Goal: Task Accomplishment & Management: Manage account settings

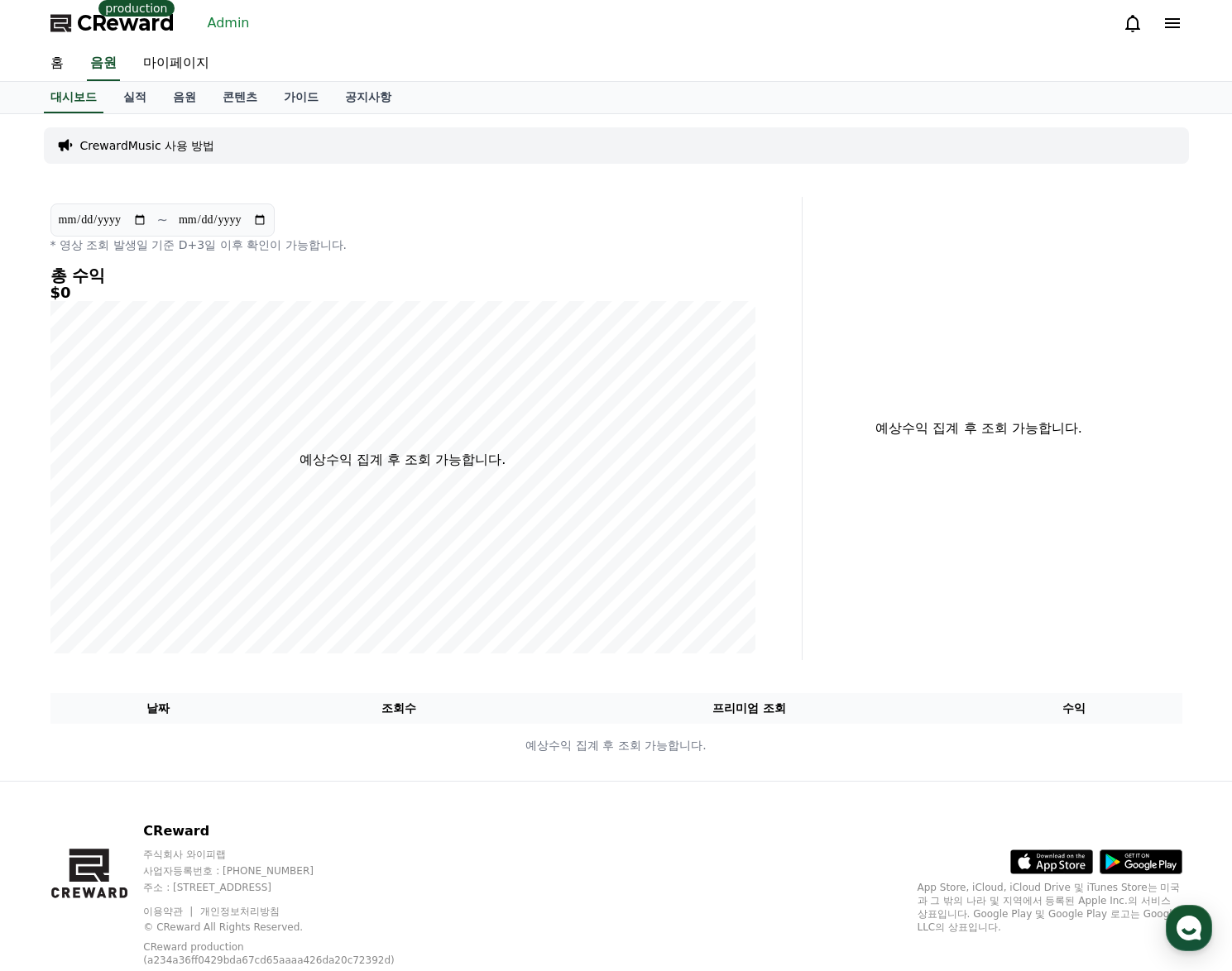
click at [219, 25] on link "Admin" at bounding box center [229, 23] width 55 height 27
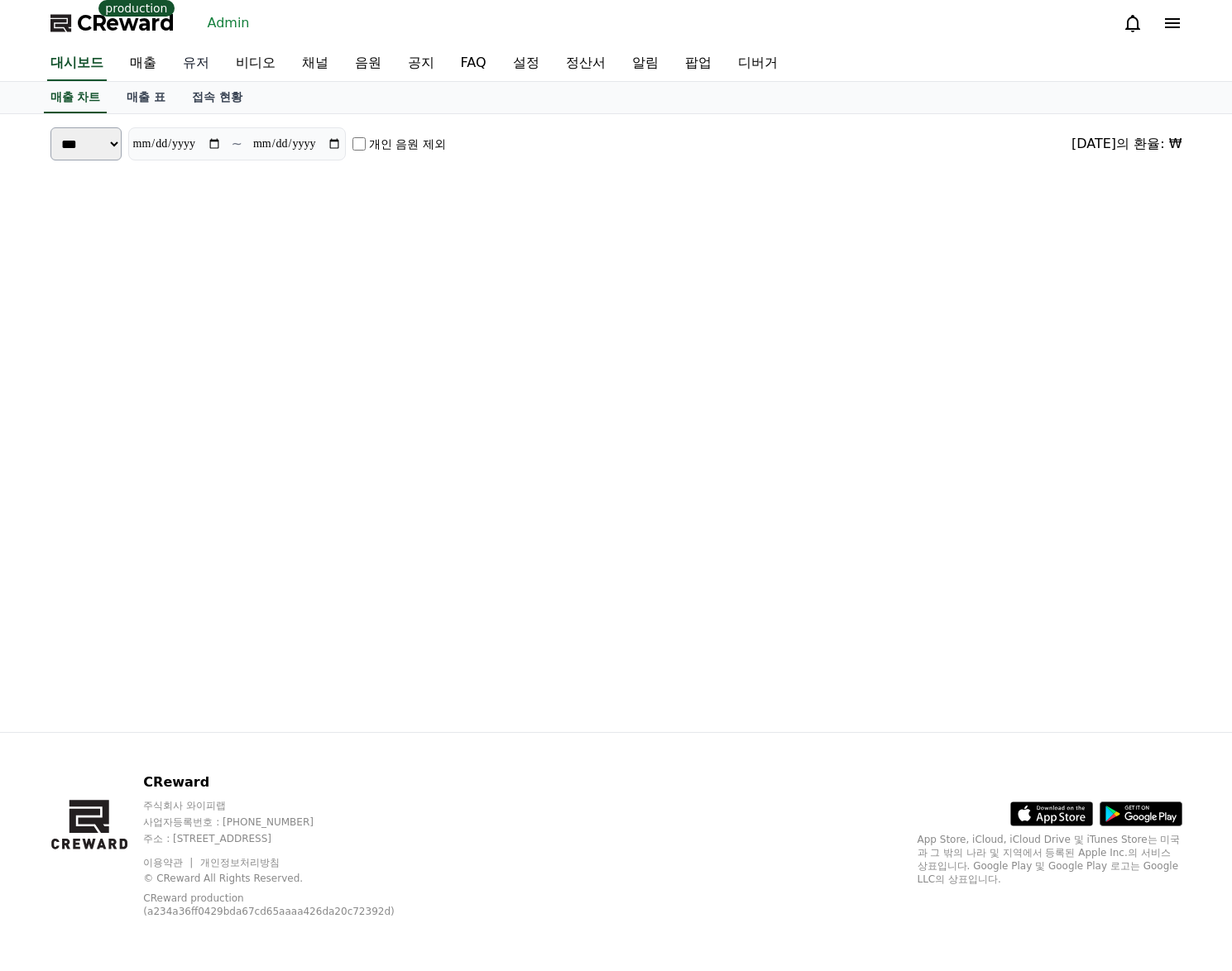
click at [195, 65] on link "유저" at bounding box center [196, 64] width 53 height 35
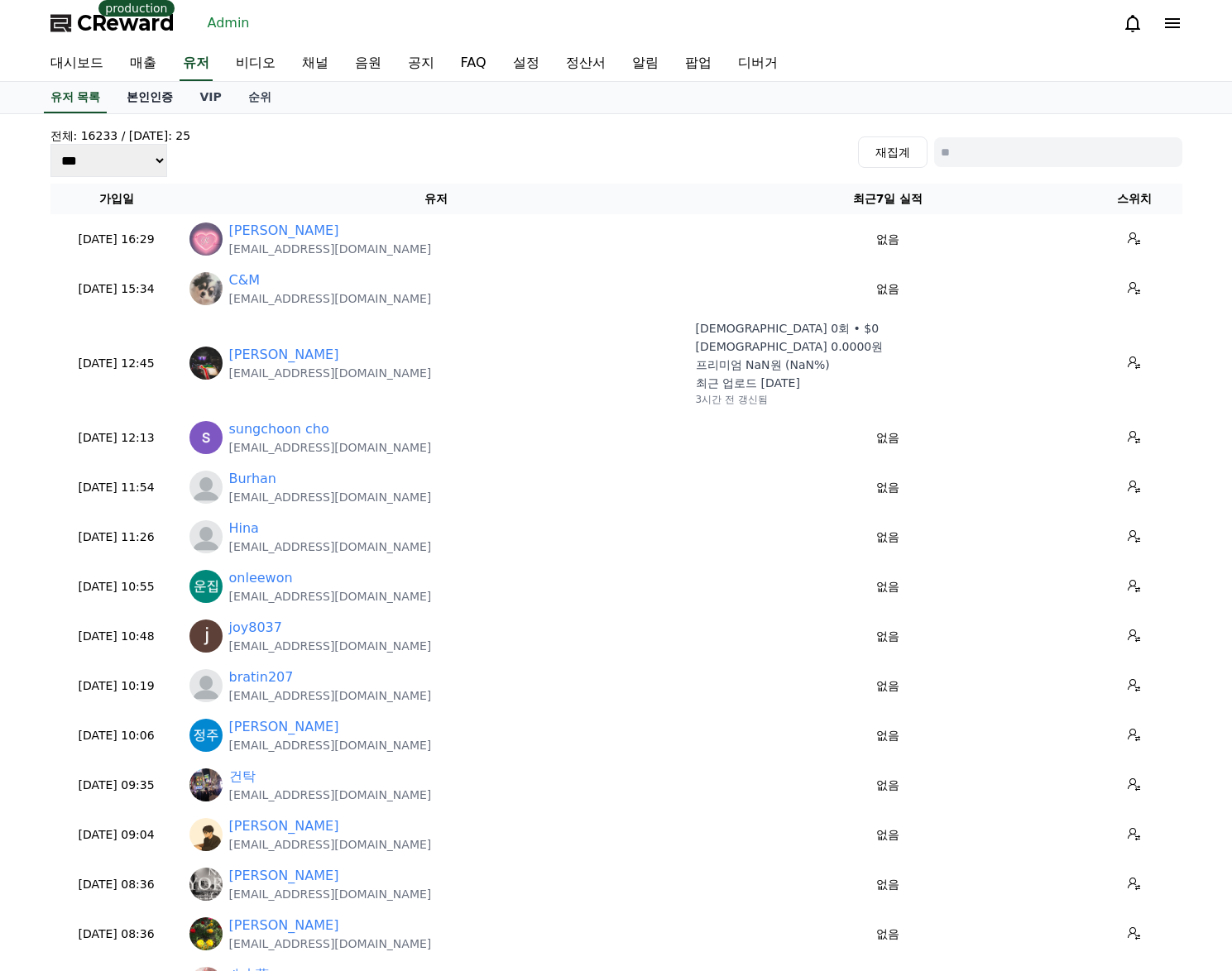
click at [146, 104] on link "본인인증" at bounding box center [150, 98] width 73 height 32
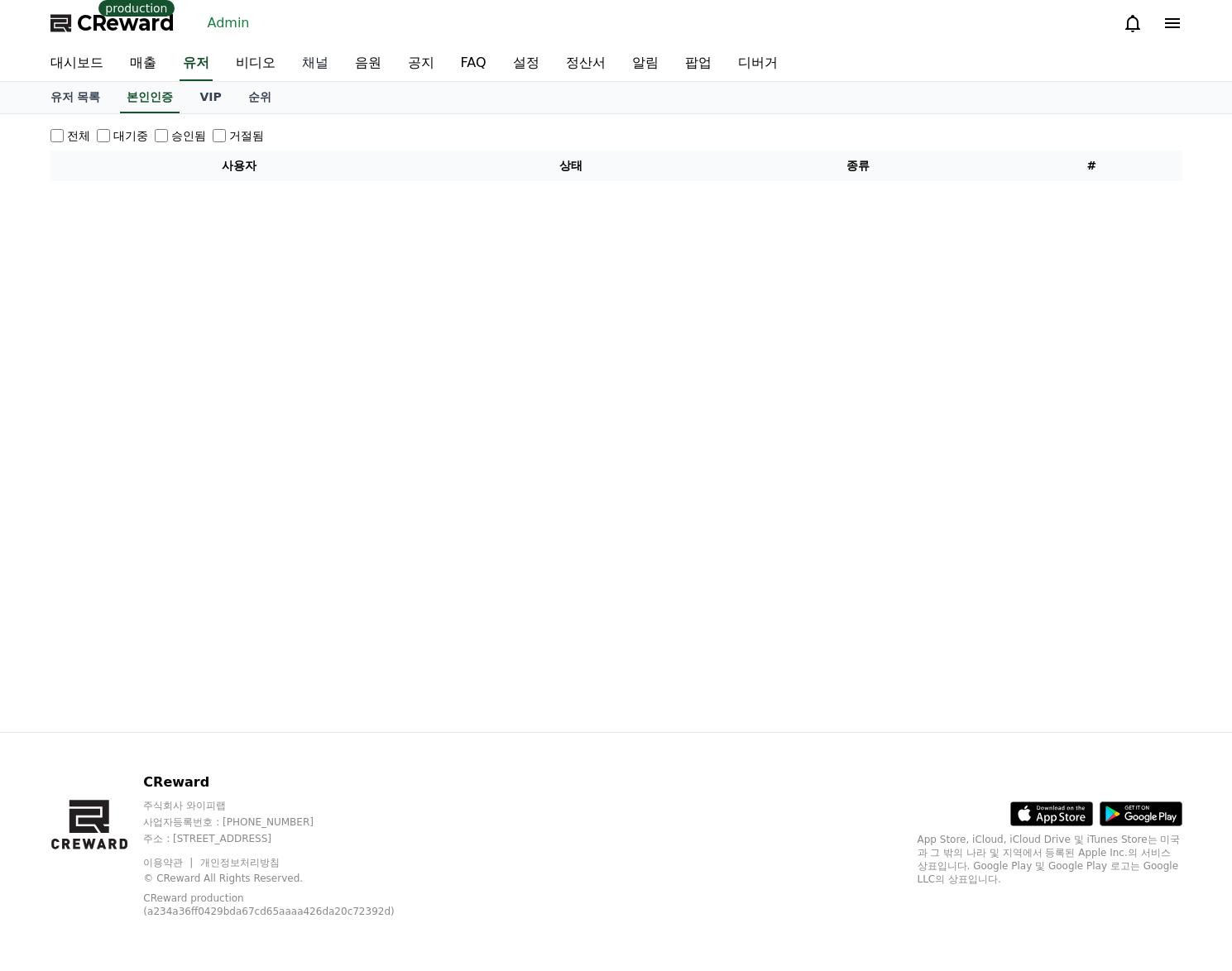
click at [313, 58] on link "채널" at bounding box center [315, 64] width 53 height 35
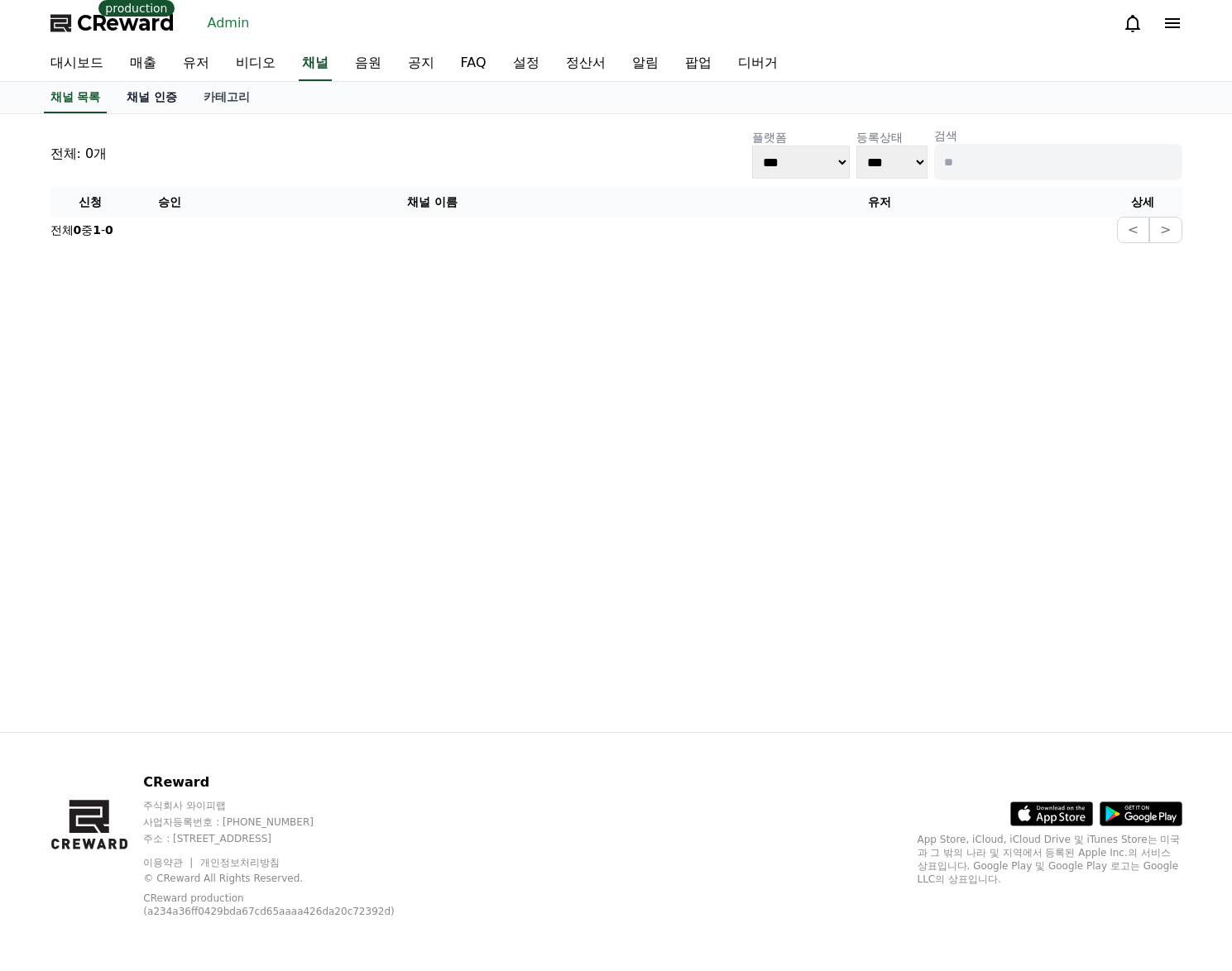
click at [167, 99] on link "채널 인증" at bounding box center [152, 98] width 77 height 32
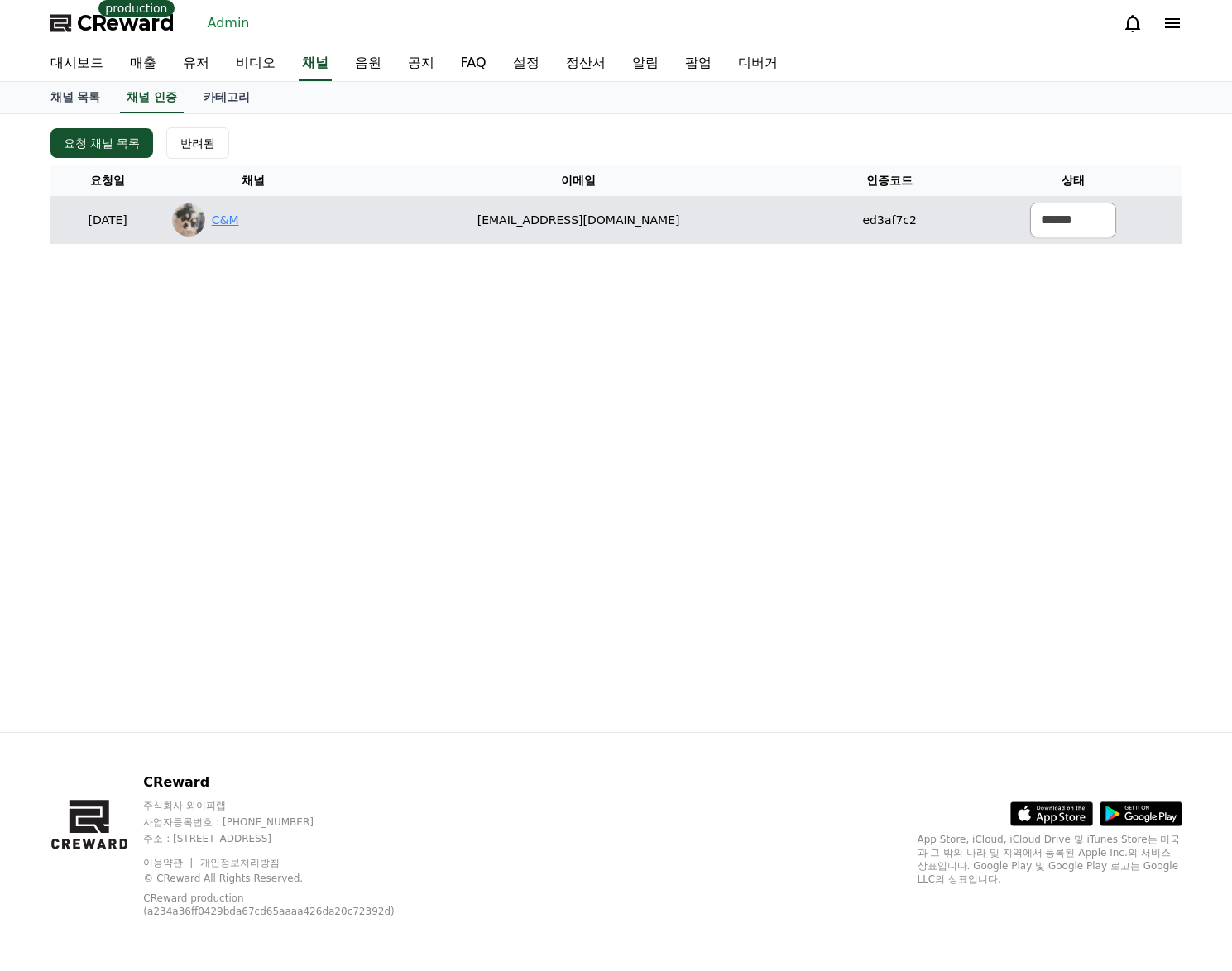
click at [239, 220] on link "C&M" at bounding box center [225, 220] width 28 height 18
drag, startPoint x: 715, startPoint y: 219, endPoint x: 498, endPoint y: 211, distance: 217.1
click at [498, 211] on td "[EMAIL_ADDRESS][DOMAIN_NAME]" at bounding box center [578, 220] width 474 height 48
copy td "[EMAIL_ADDRESS][DOMAIN_NAME]"
click at [1036, 229] on select "****** *** ***" at bounding box center [1073, 221] width 86 height 35
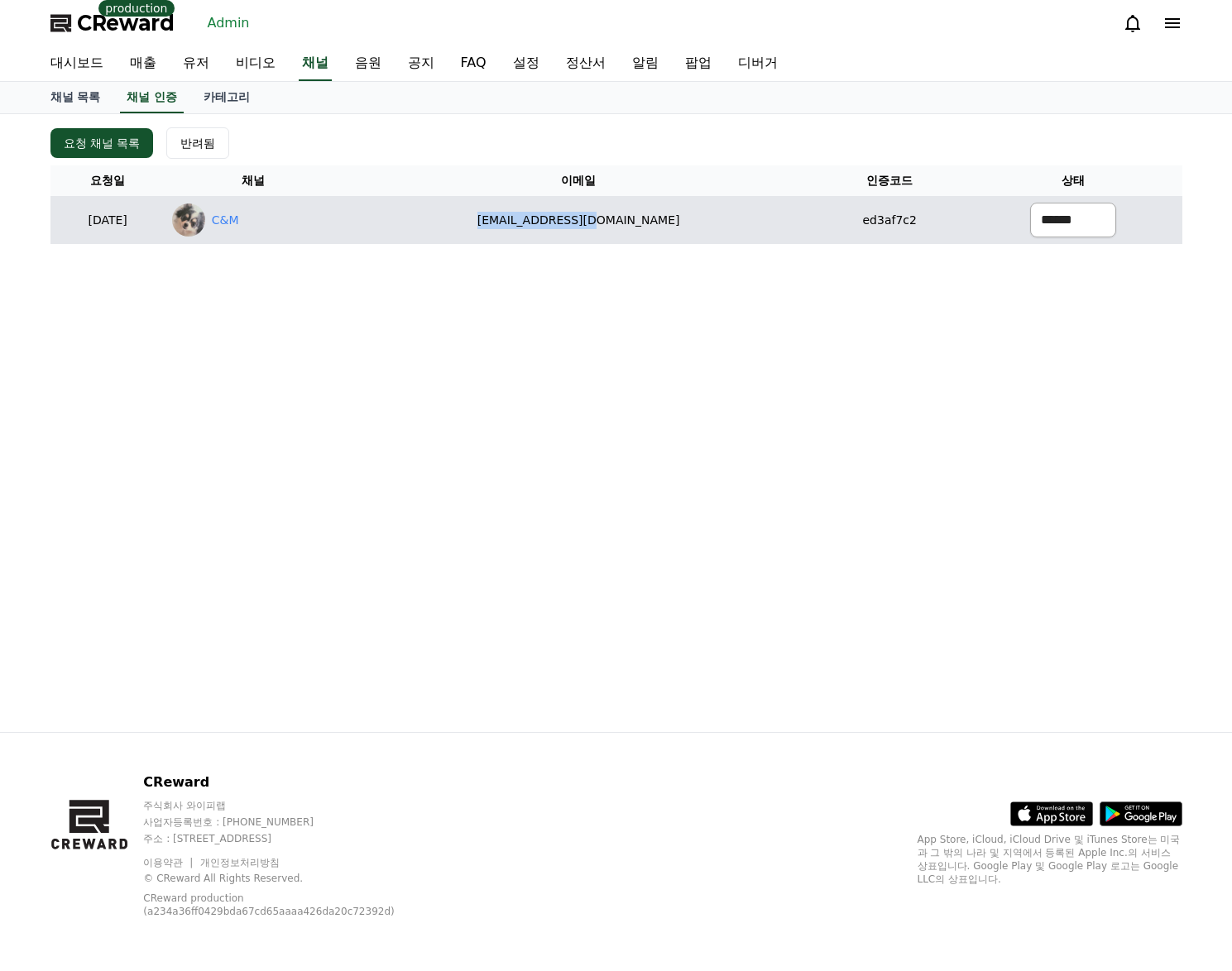
select select "********"
click at [1031, 203] on select "****** *** ***" at bounding box center [1073, 221] width 86 height 35
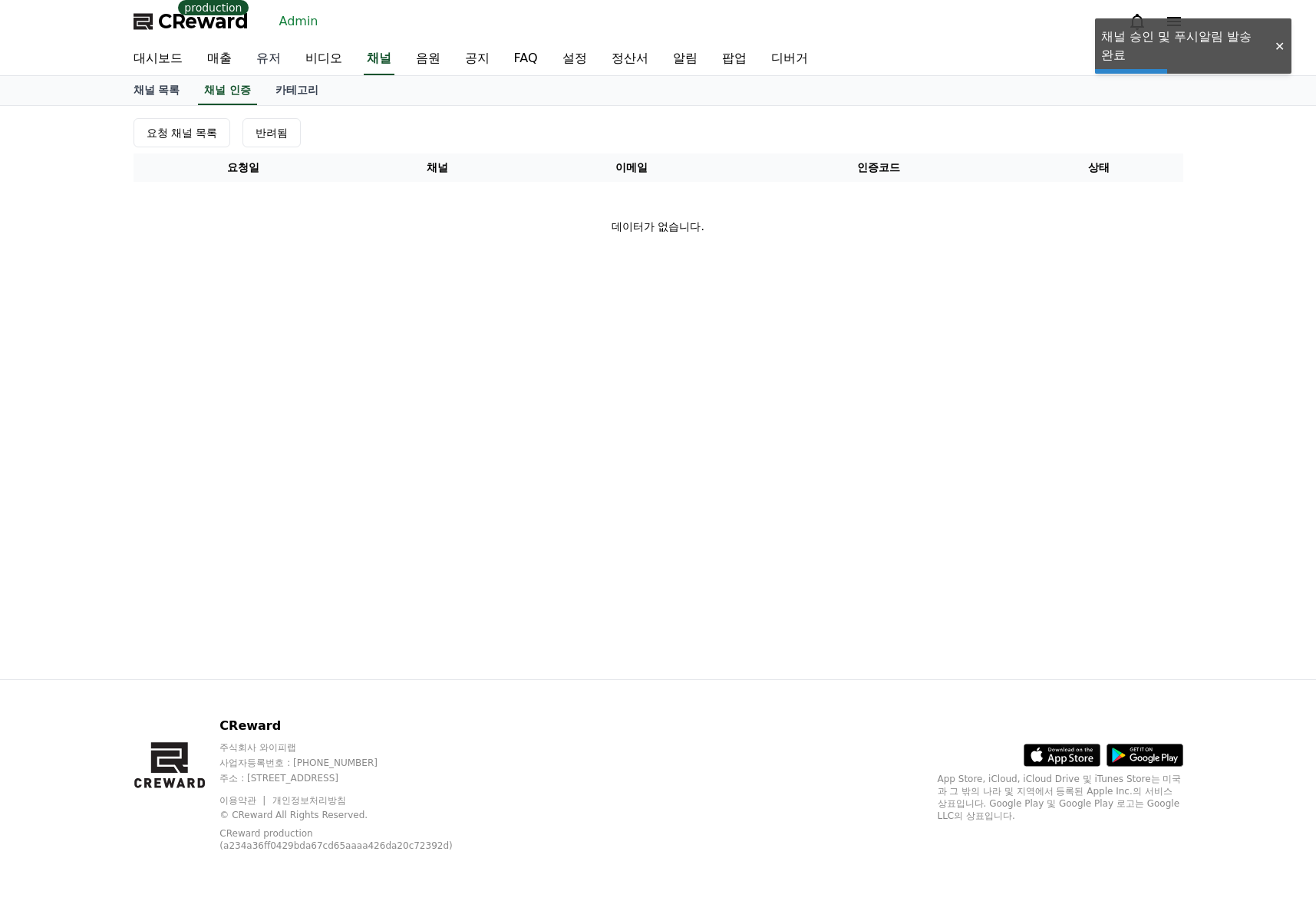
click at [264, 63] on link "유저" at bounding box center [268, 59] width 49 height 33
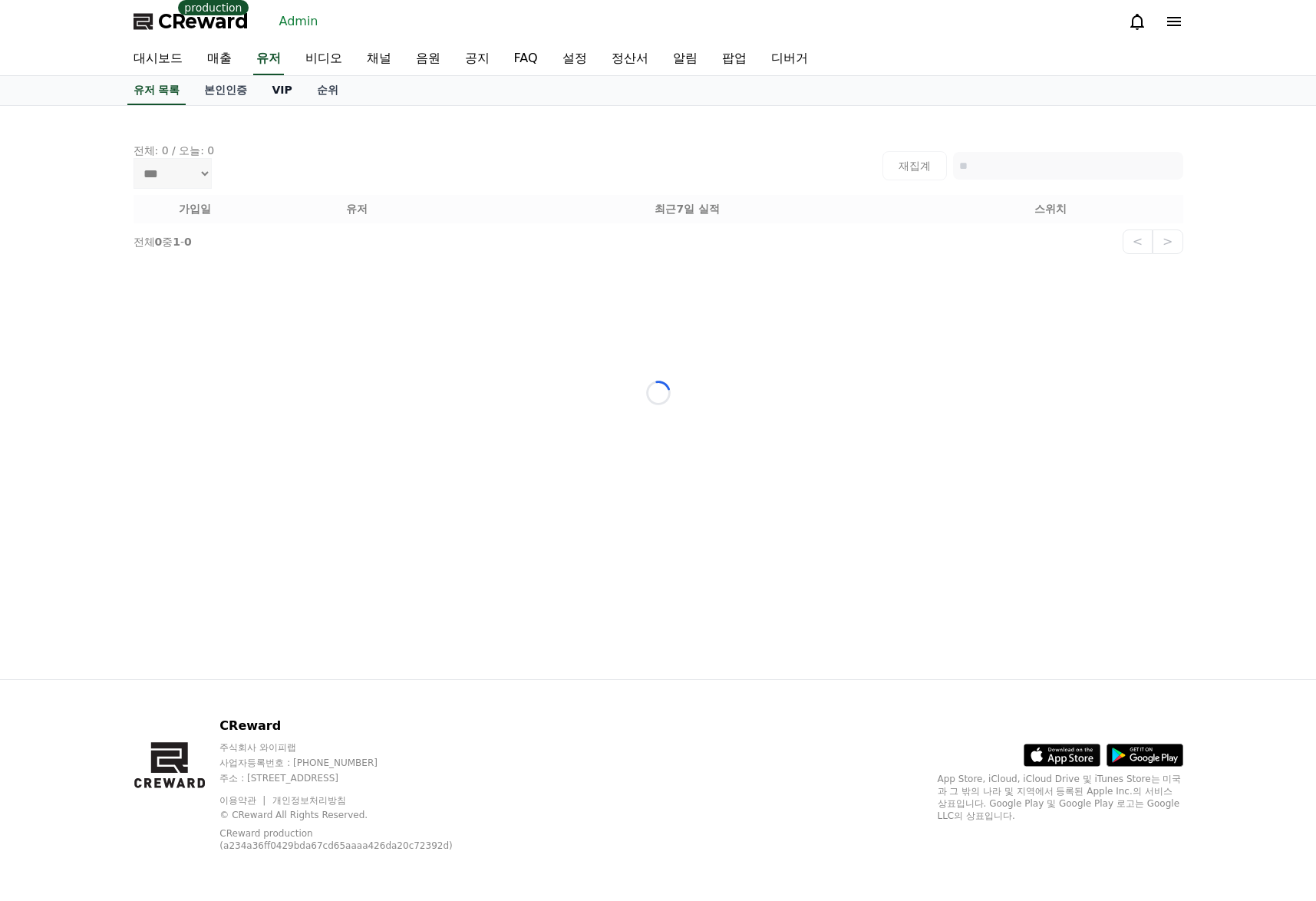
click at [279, 93] on link "VIP" at bounding box center [281, 91] width 44 height 29
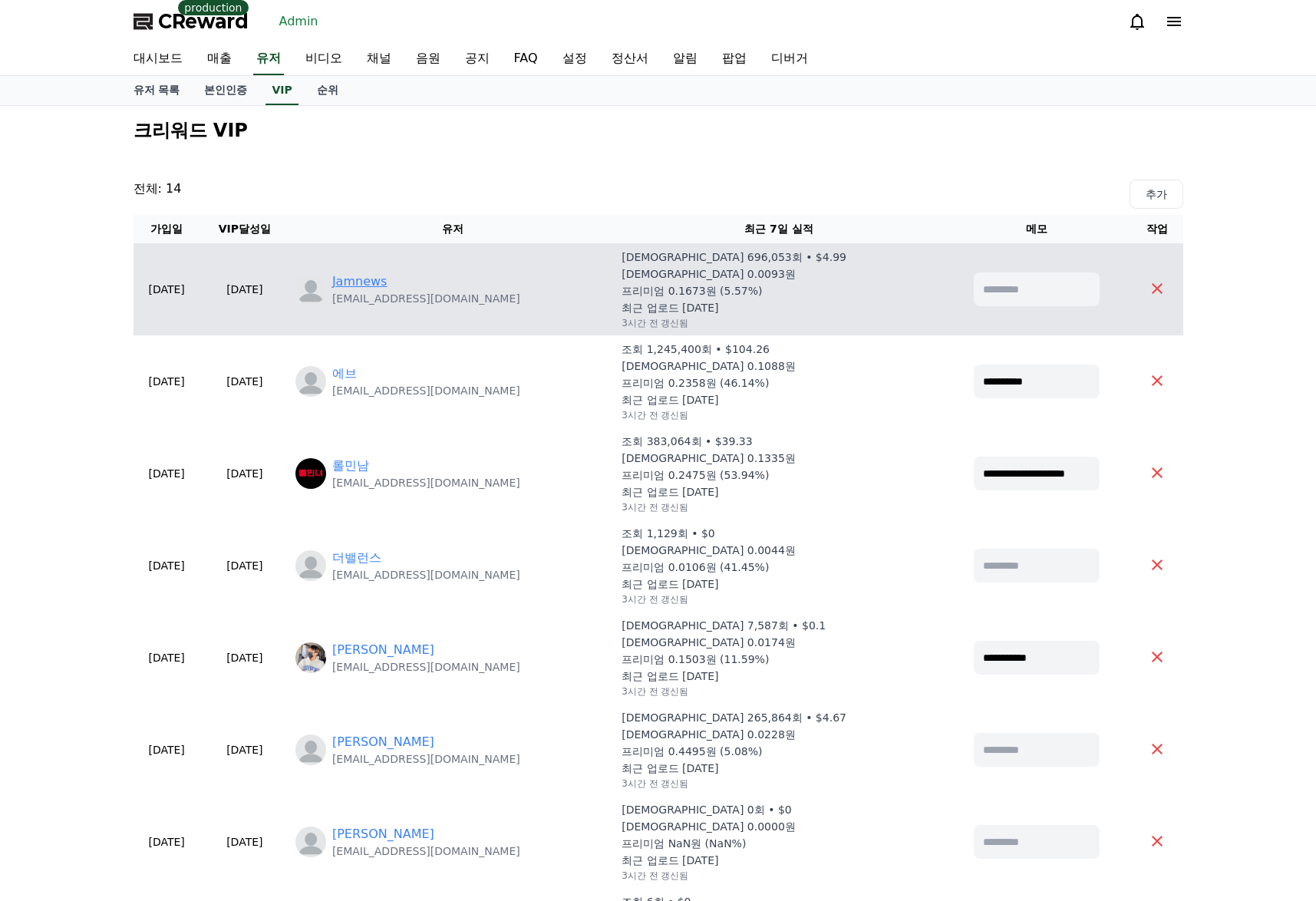
click at [388, 284] on link "Jamnews" at bounding box center [360, 281] width 55 height 19
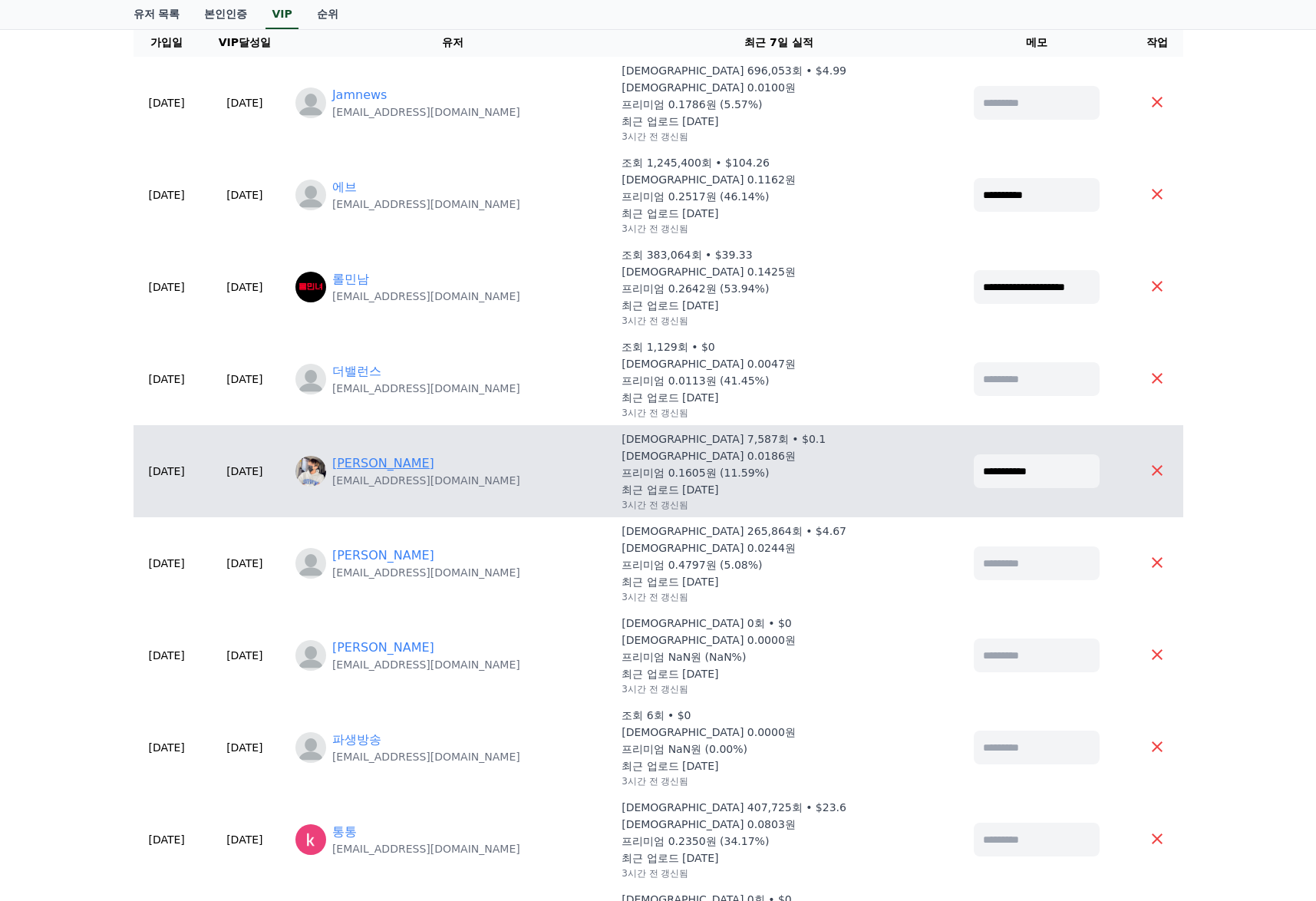
scroll to position [154, 0]
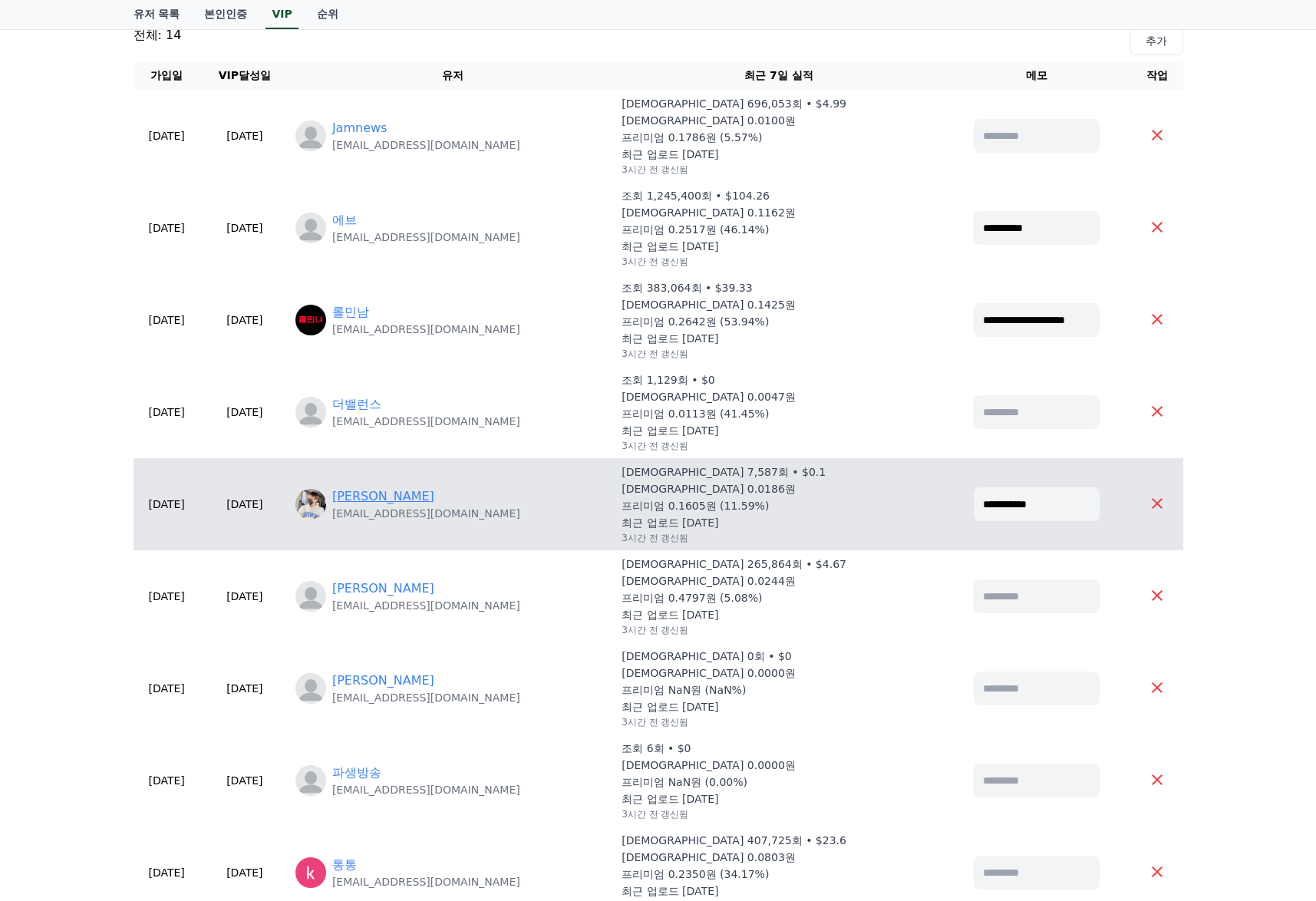
click at [417, 502] on link "[PERSON_NAME]" at bounding box center [384, 497] width 102 height 19
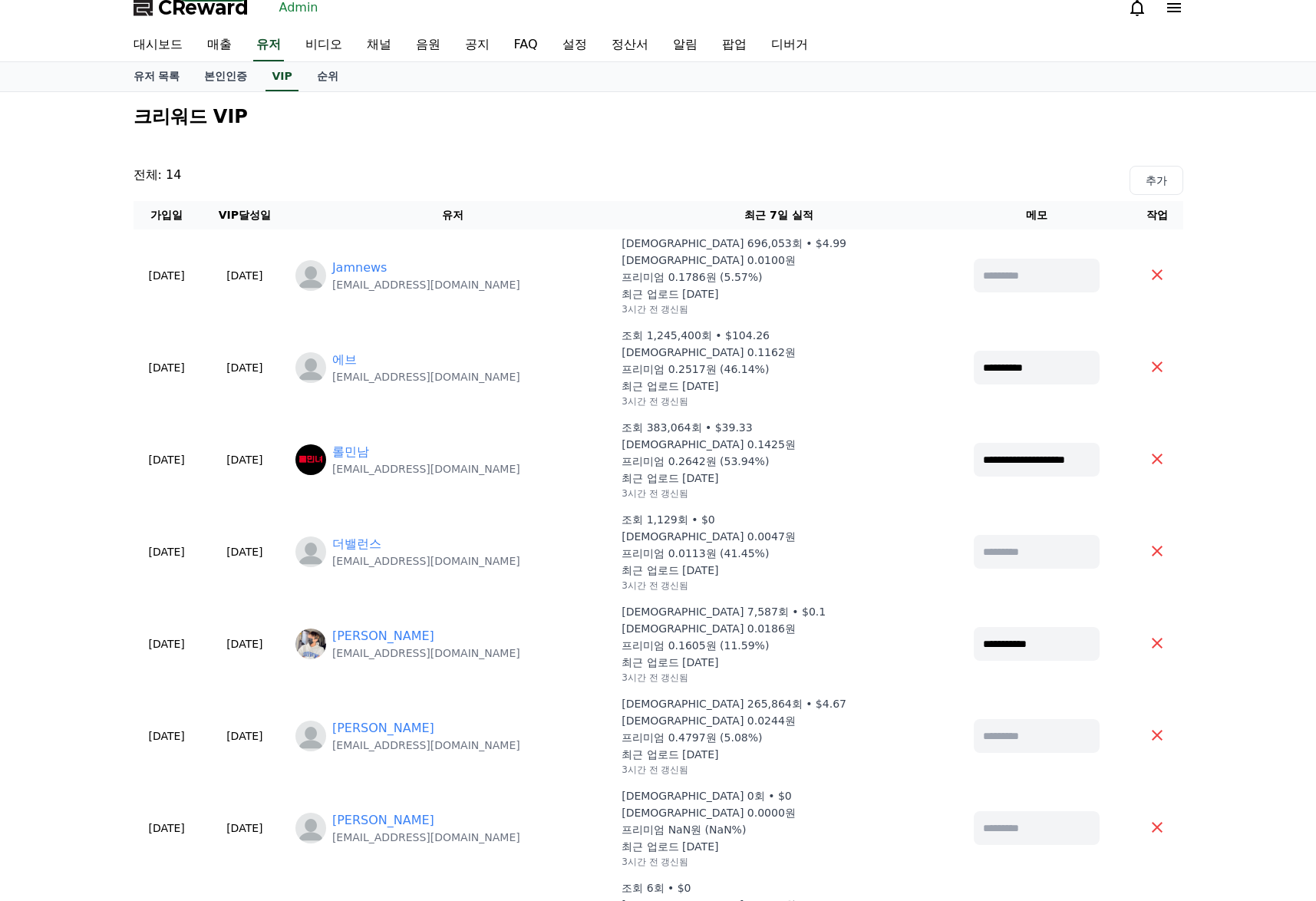
scroll to position [0, 0]
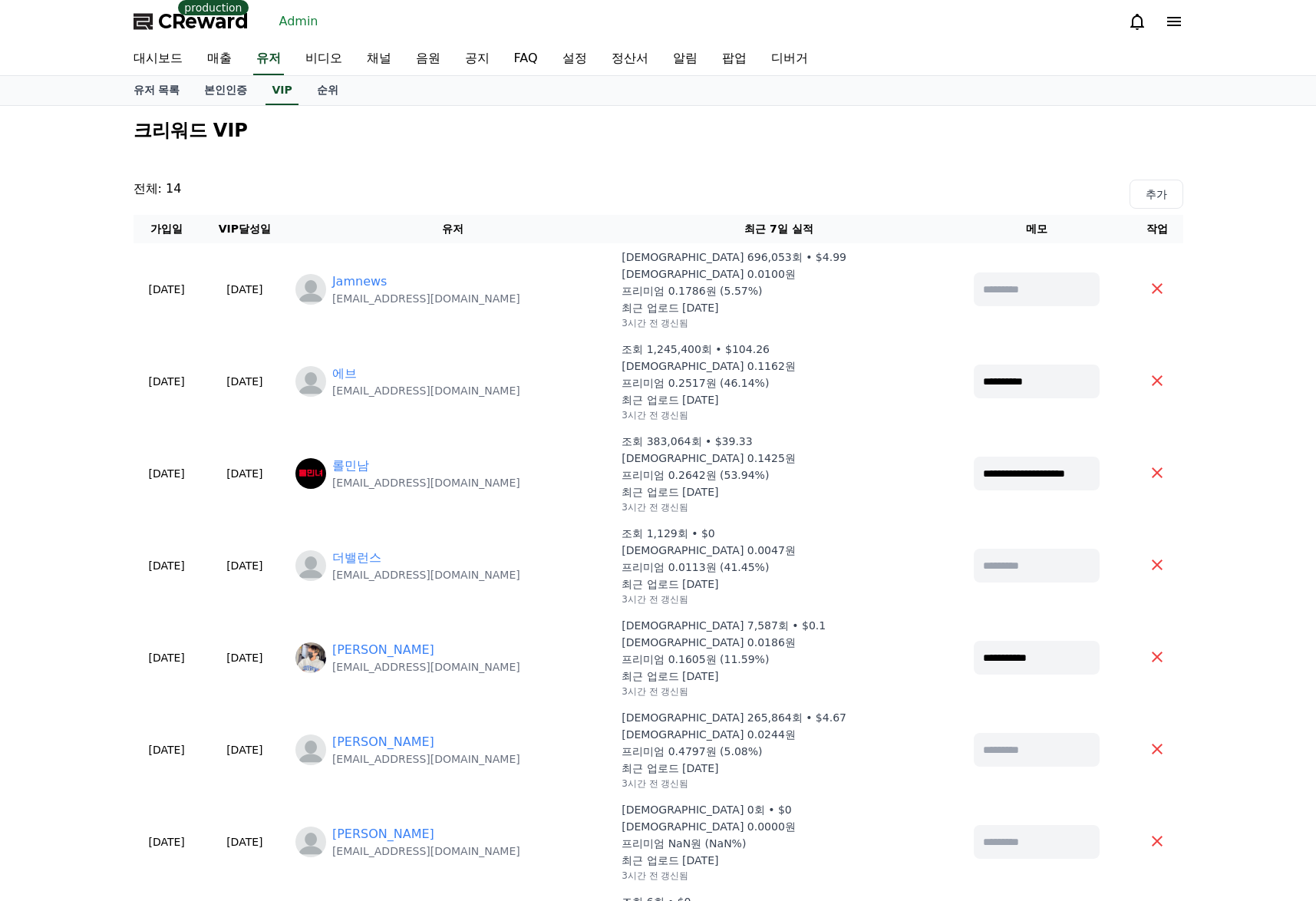
click at [250, 57] on div "대시보드 매출 유저 비디오 채널 음원 공지 FAQ 설정 정산서 알림 팝업 디버거" at bounding box center [658, 59] width 1074 height 33
click at [271, 58] on link "유저" at bounding box center [269, 59] width 31 height 33
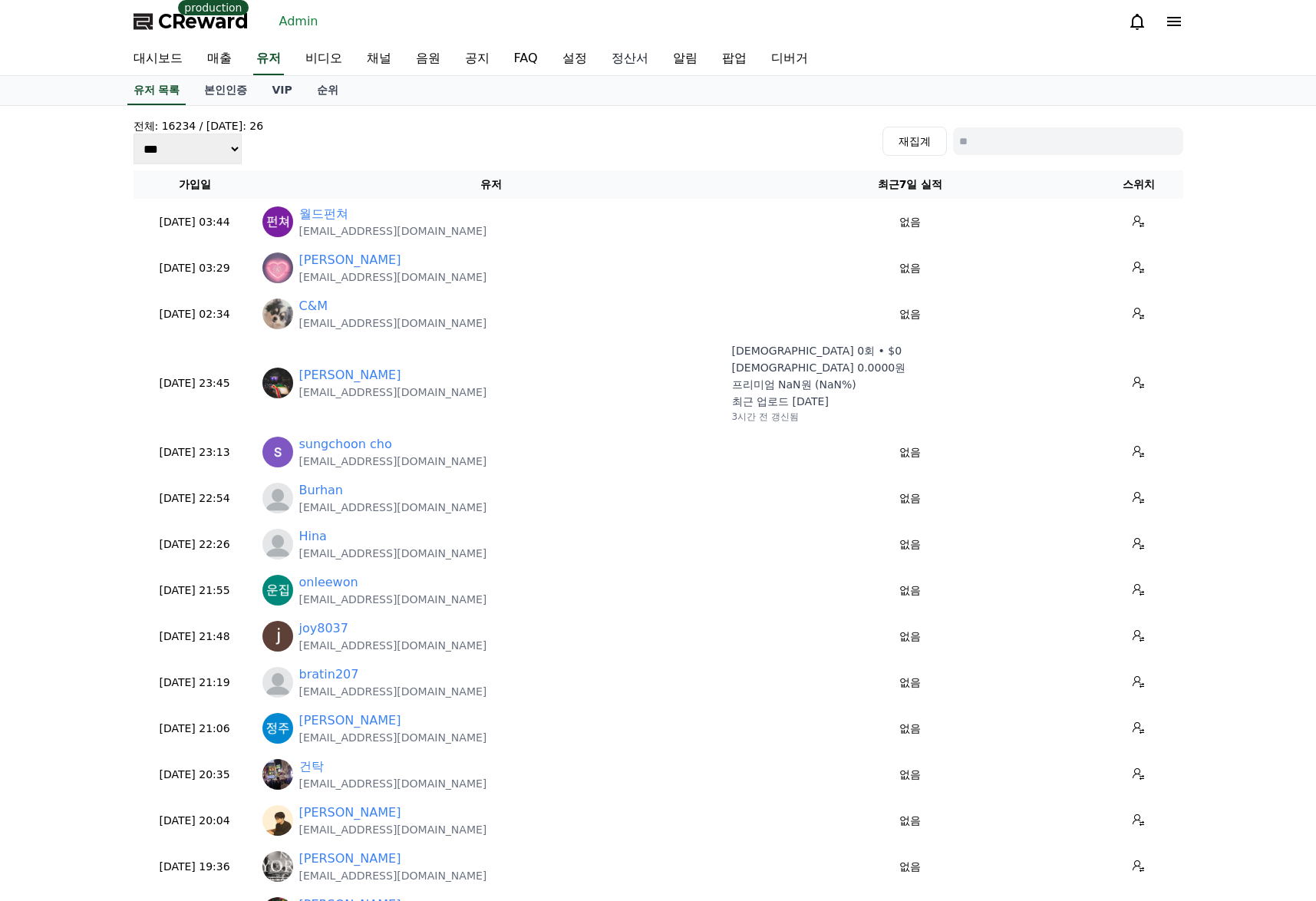
click at [632, 59] on link "정산서" at bounding box center [629, 59] width 61 height 33
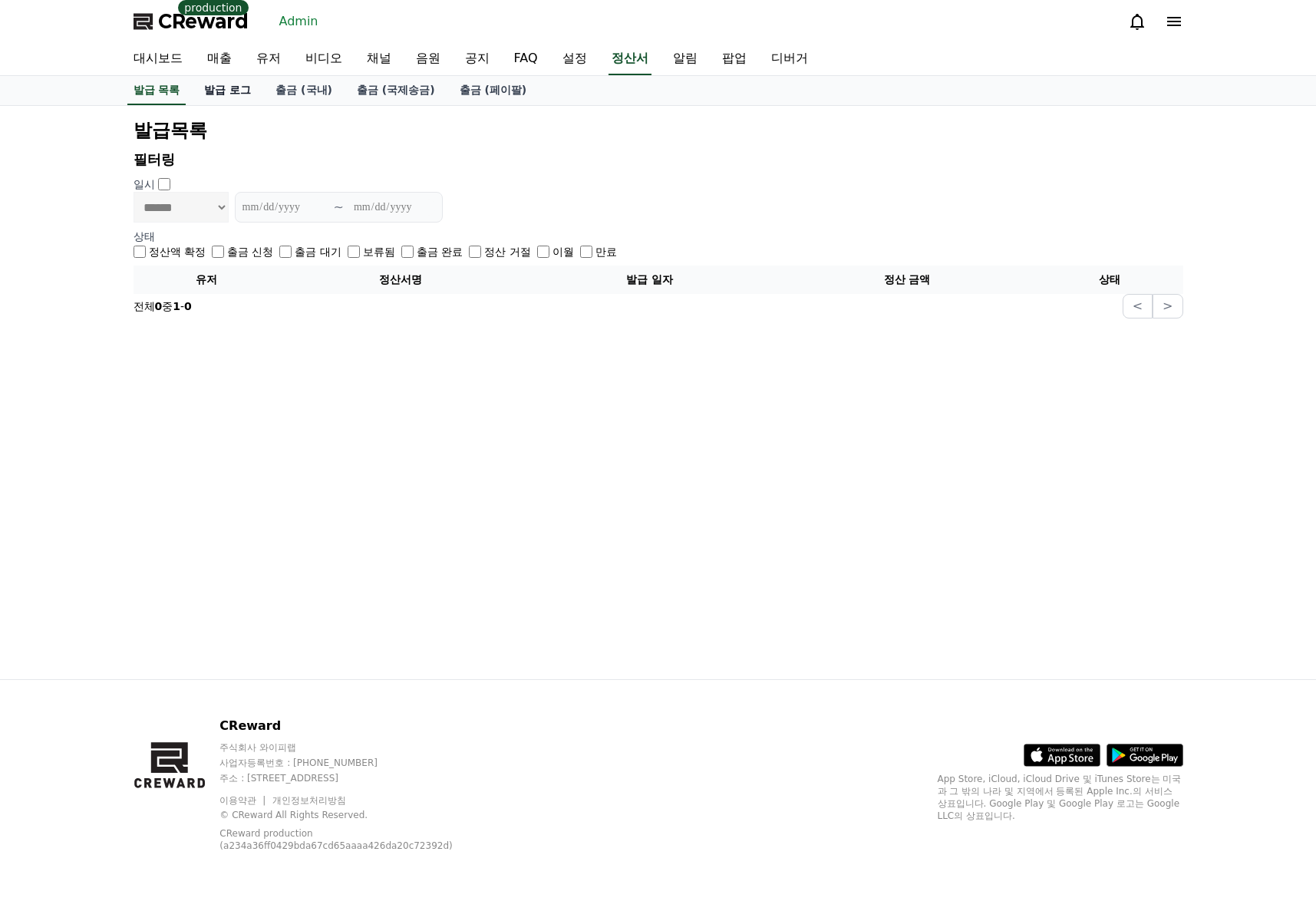
click at [254, 94] on link "발급 로그" at bounding box center [228, 91] width 71 height 29
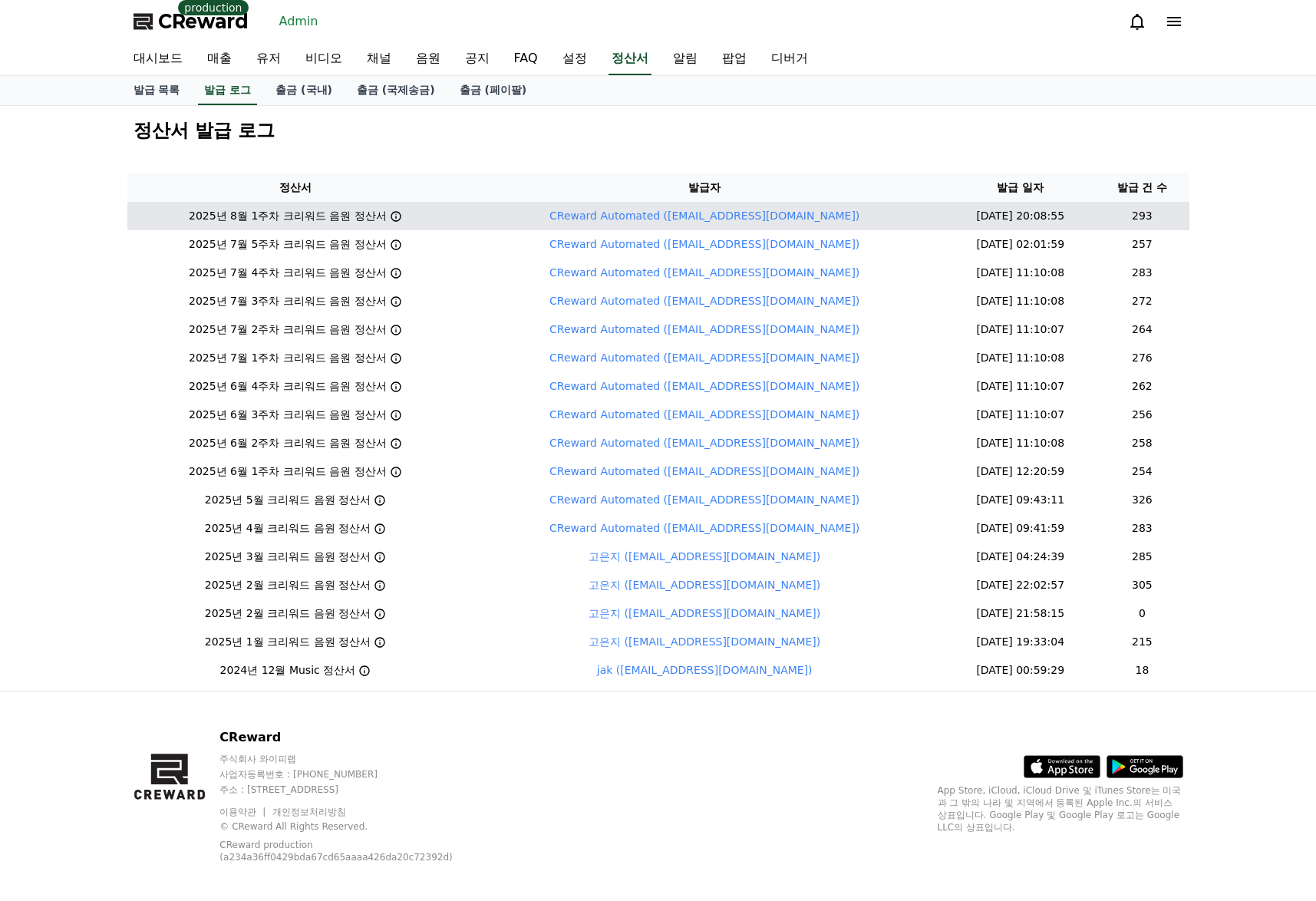
click at [401, 212] on icon at bounding box center [395, 216] width 10 height 10
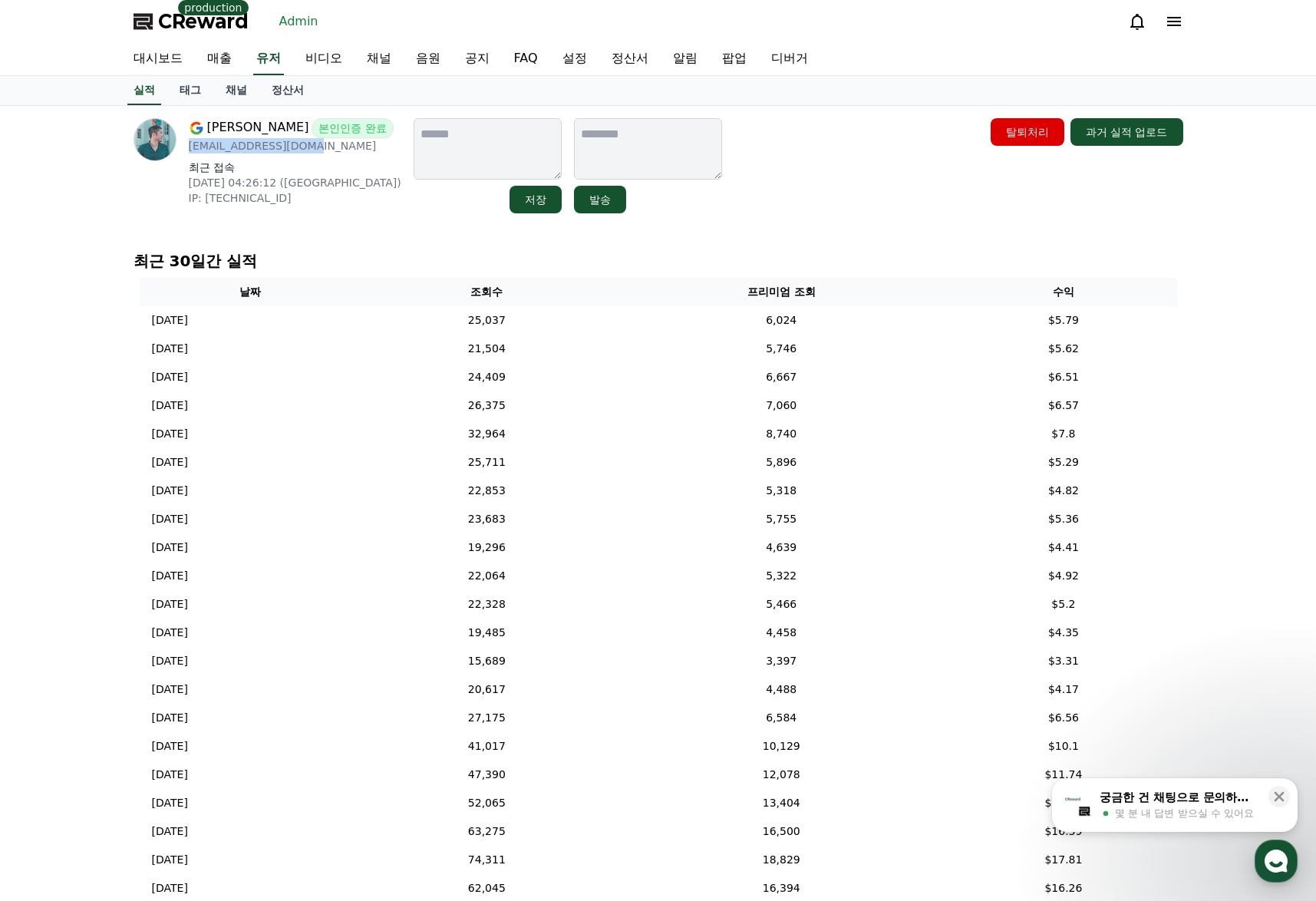
drag, startPoint x: 315, startPoint y: 145, endPoint x: 188, endPoint y: 154, distance: 127.3
click at [188, 154] on div "[PERSON_NAME] 본인인증 완료 [EMAIL_ADDRESS][DOMAIN_NAME] 최근 접속 [DATE] 04:26:12 ([GEOG…" at bounding box center [267, 165] width 268 height 95
copy p "[EMAIL_ADDRESS][DOMAIN_NAME]"
click at [276, 61] on link "유저" at bounding box center [269, 59] width 31 height 33
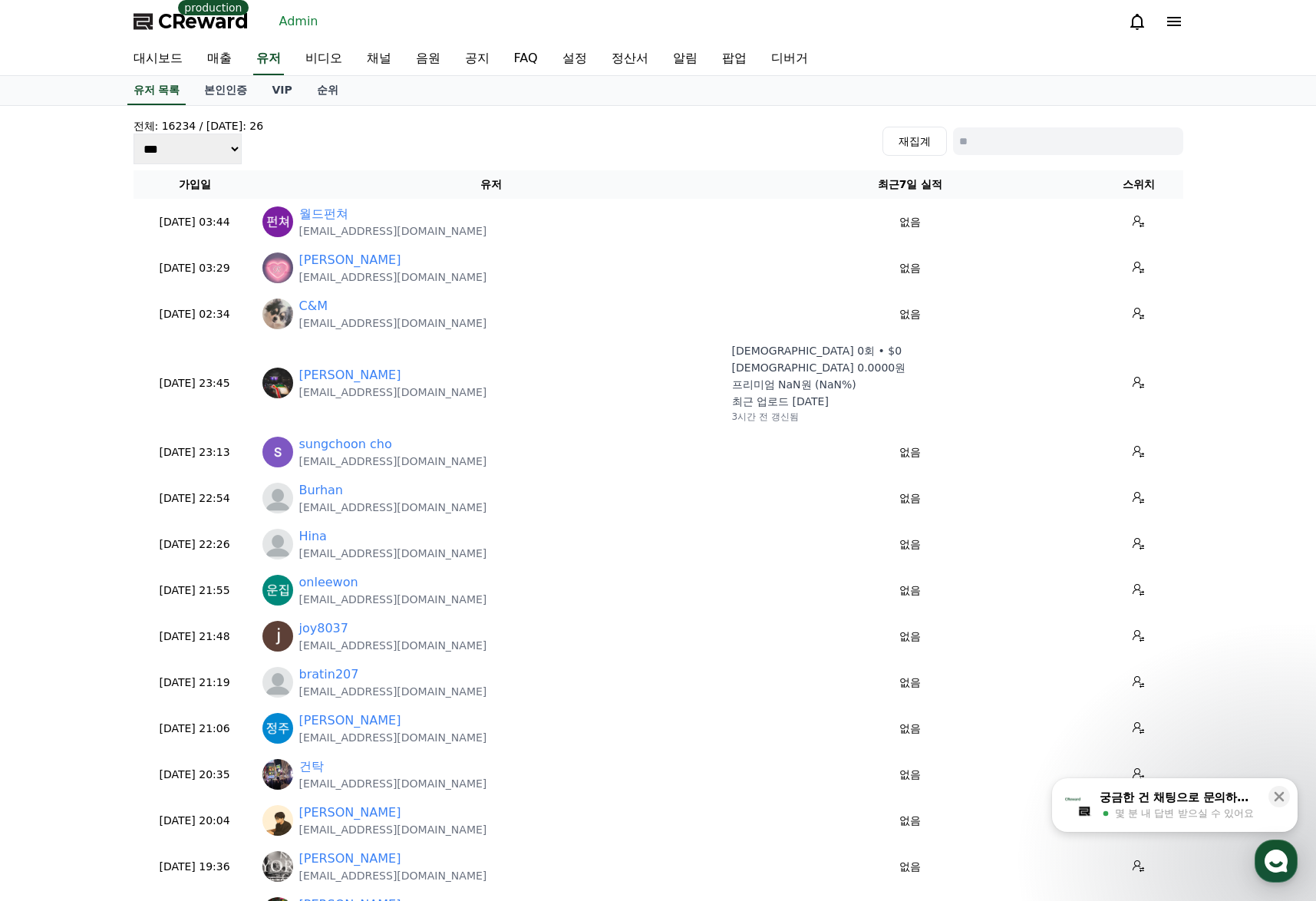
click at [1005, 141] on input at bounding box center [1068, 141] width 230 height 28
paste input "**********"
type input "**********"
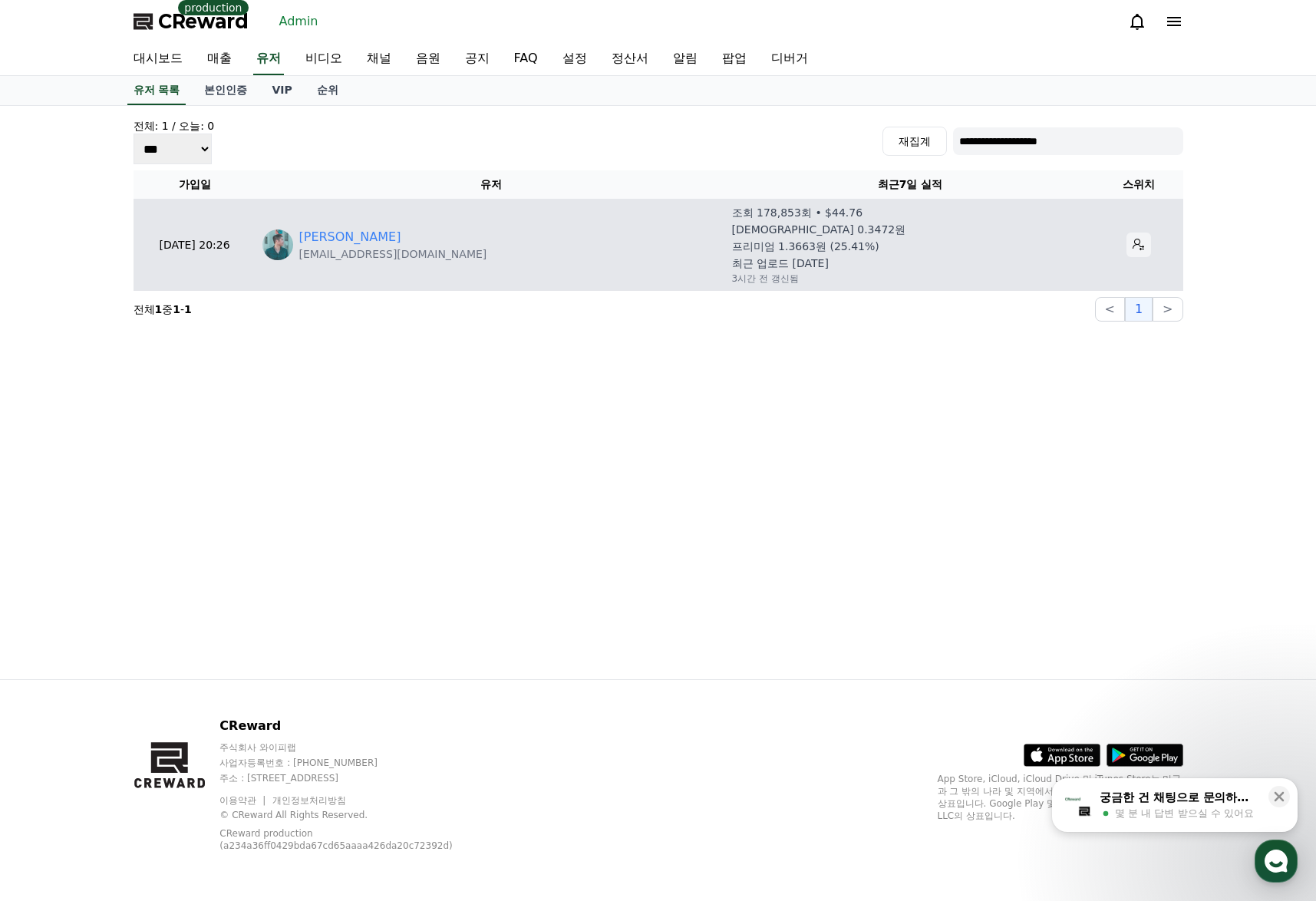
click at [1132, 247] on icon at bounding box center [1139, 245] width 12 height 12
